Goal: Task Accomplishment & Management: Use online tool/utility

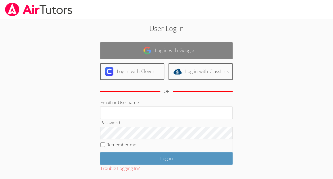
click at [158, 45] on link "Log in with Google" at bounding box center [166, 50] width 133 height 17
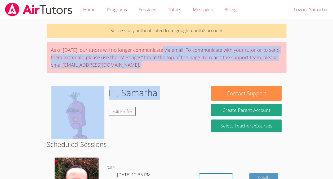
drag, startPoint x: 0, startPoint y: 0, endPoint x: 139, endPoint y: 142, distance: 199.0
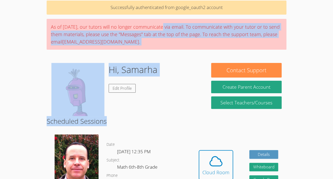
click at [155, 111] on div "Hi, [PERSON_NAME] Edit Profile" at bounding box center [133, 89] width 49 height 53
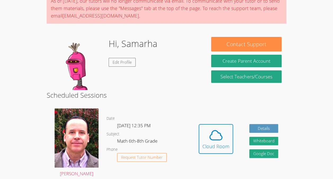
scroll to position [49, 0]
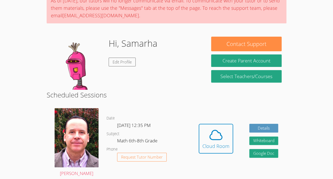
click at [198, 142] on div "Hidden Cloud Room Details Whiteboard Hidden Google Doc" at bounding box center [239, 142] width 96 height 77
click at [209, 141] on icon at bounding box center [216, 134] width 15 height 15
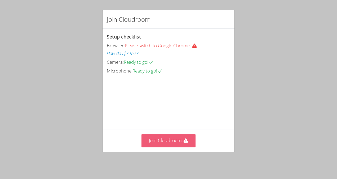
click at [178, 138] on button "Join Cloudroom" at bounding box center [169, 140] width 54 height 13
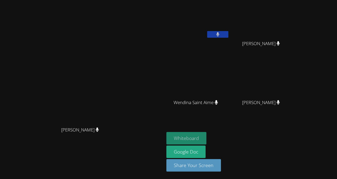
click at [207, 138] on button "Whiteboard" at bounding box center [187, 138] width 40 height 12
click at [220, 34] on icon at bounding box center [217, 34] width 3 height 5
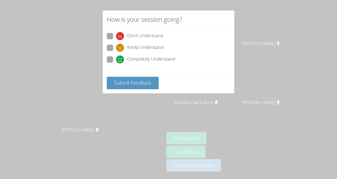
click at [184, 119] on div "How is your session going? Don't Understand Kinda Understand Completely Underst…" at bounding box center [168, 89] width 337 height 179
click at [145, 84] on span "Submit Feedback" at bounding box center [132, 82] width 37 height 6
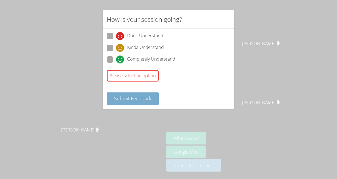
click at [149, 96] on span "Submit Feedback" at bounding box center [132, 98] width 37 height 6
click at [133, 55] on span "Completely Understand" at bounding box center [151, 59] width 48 height 8
click at [121, 56] on input "Completely Understand" at bounding box center [118, 58] width 5 height 5
radio input "true"
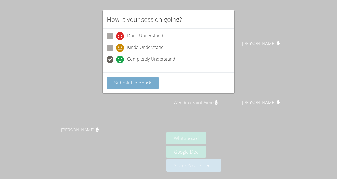
click at [126, 79] on span "Submit Feedback" at bounding box center [132, 82] width 37 height 6
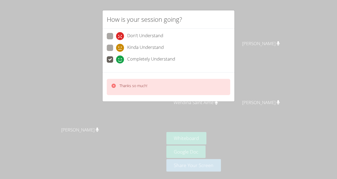
click at [116, 52] on span at bounding box center [116, 52] width 0 height 0
click at [116, 45] on input "Kinda Understand" at bounding box center [118, 47] width 5 height 5
radio input "true"
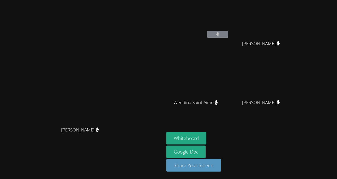
click at [0, 140] on main "Frank Burmann Frank Burmann" at bounding box center [82, 89] width 164 height 179
